Goal: Task Accomplishment & Management: Manage account settings

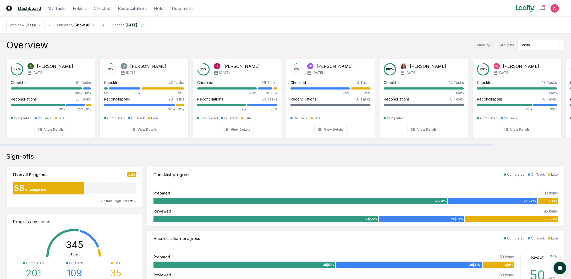
drag, startPoint x: 192, startPoint y: 147, endPoint x: 87, endPoint y: 140, distance: 105.3
click at [92, 144] on div at bounding box center [246, 145] width 493 height 2
click at [135, 9] on link "Reconciliations" at bounding box center [133, 8] width 30 height 6
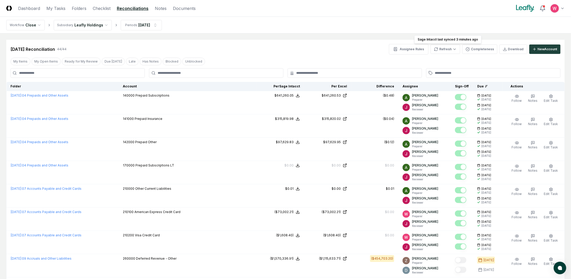
click at [49, 57] on div "My Items My Open Items Ready for My Review Due [DATE] Late Has Notes Blocked Un…" at bounding box center [285, 62] width 559 height 10
click at [45, 60] on button "My Open Items" at bounding box center [45, 62] width 29 height 8
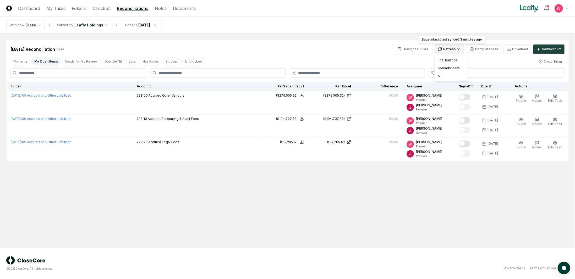
click at [447, 52] on html "CloseCore Dashboard My Tasks Folders Checklist Reconciliations Notes Documents …" at bounding box center [287, 139] width 575 height 279
click at [444, 74] on div "All" at bounding box center [451, 76] width 31 height 8
click at [459, 204] on main "Cancel Reassign [DATE] Reconciliation 3 / 44 Assignee Rules Refresh Completenes…" at bounding box center [287, 141] width 575 height 214
click at [32, 9] on link "Dashboard" at bounding box center [29, 8] width 22 height 6
